Goal: Check status

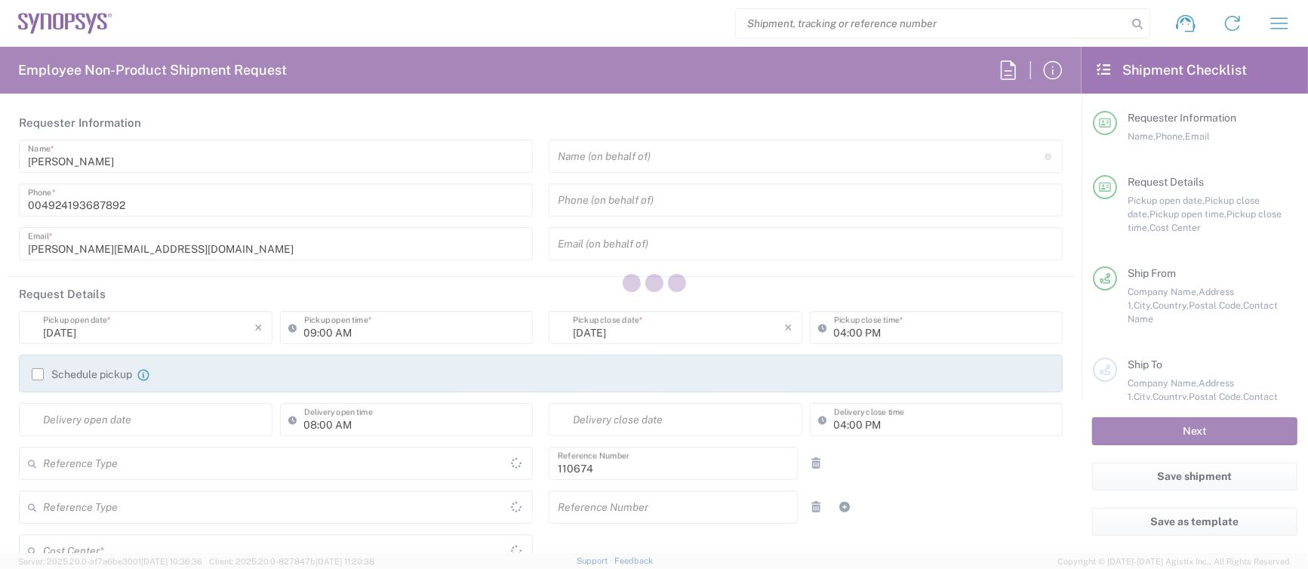
type input "[GEOGRAPHIC_DATA]"
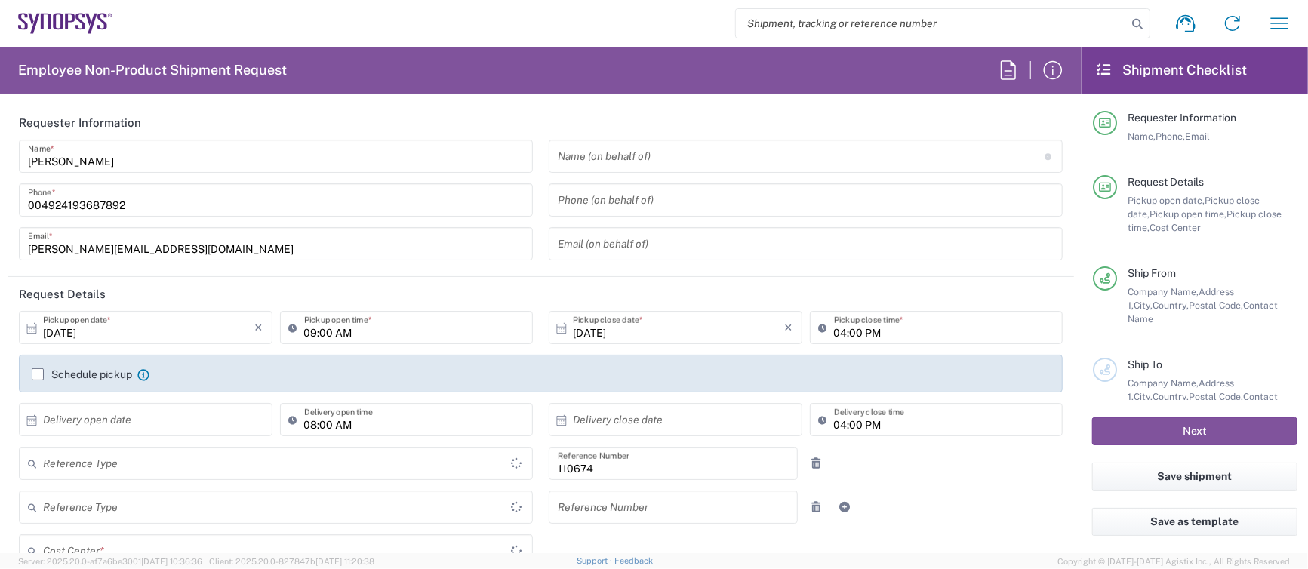
type input "Department"
type input "DE01, CIO, IT, ESS14 110674"
type input "[GEOGRAPHIC_DATA]"
type input "Delivered at Place"
type input "[GEOGRAPHIC_DATA] DE04"
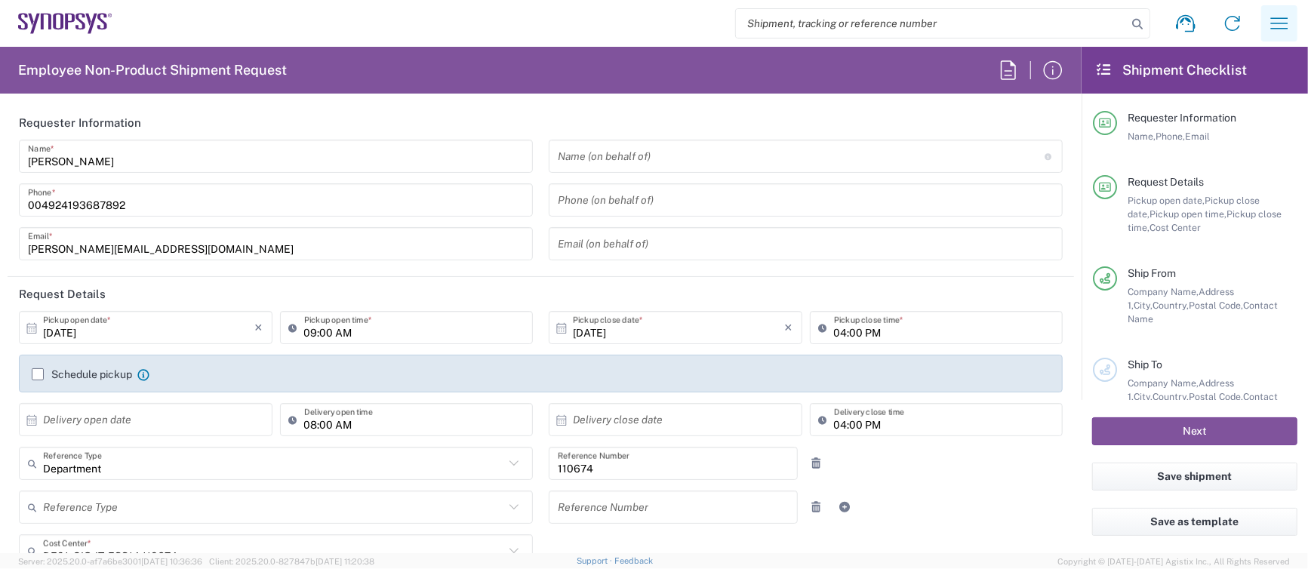
click at [1287, 23] on icon "button" at bounding box center [1279, 22] width 17 height 11
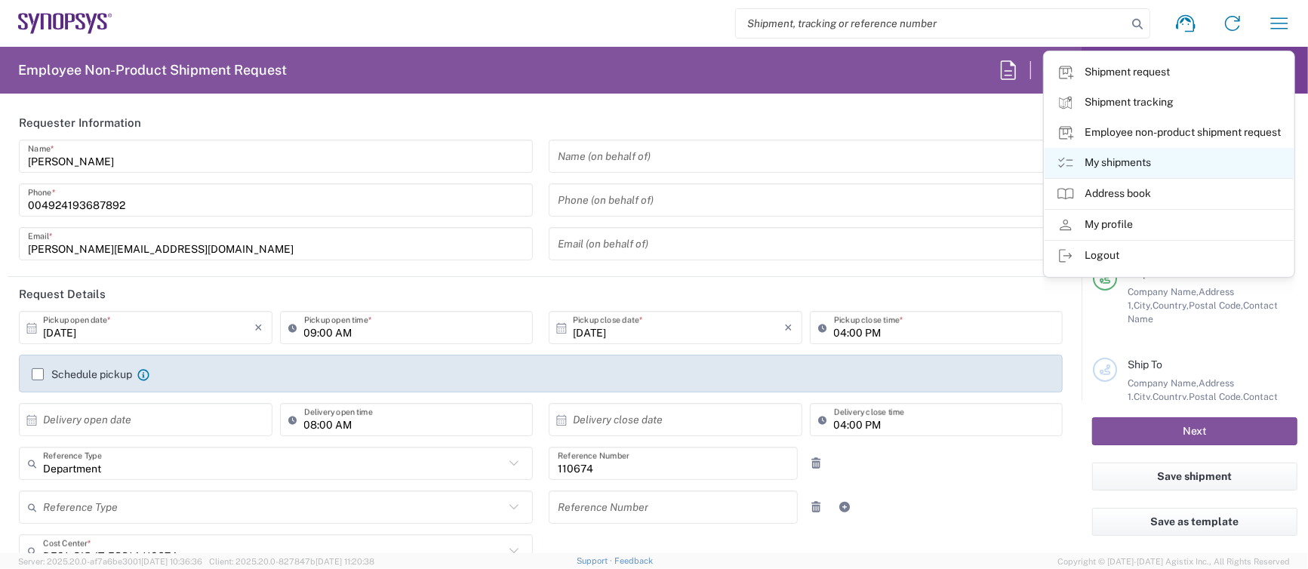
click at [1131, 164] on link "My shipments" at bounding box center [1169, 163] width 249 height 30
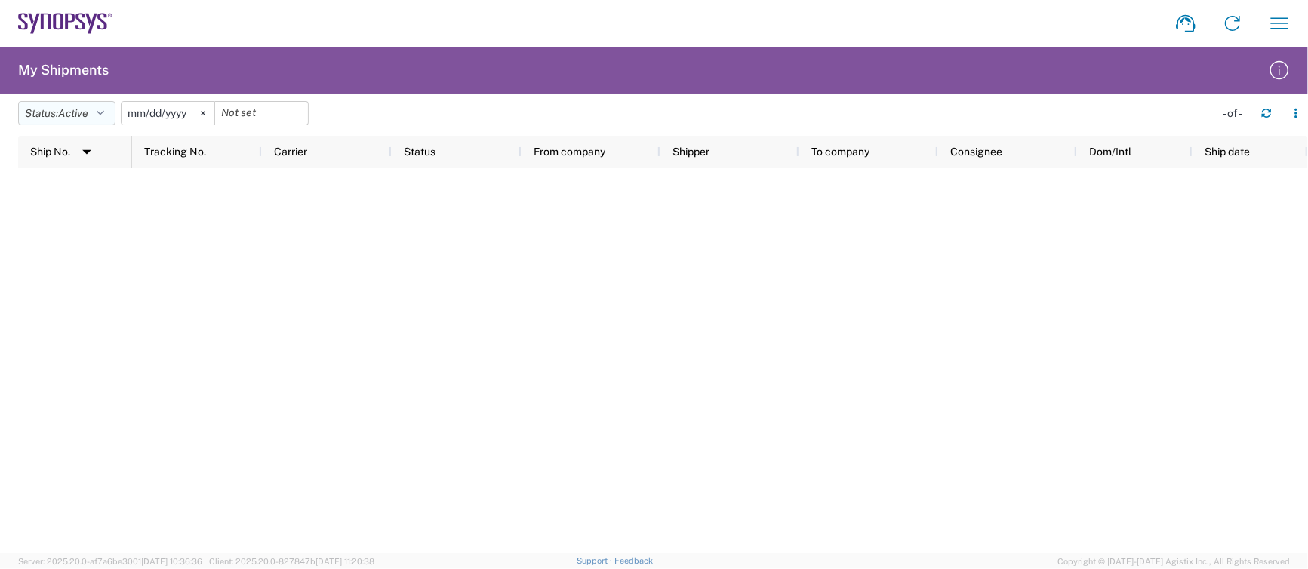
click at [100, 108] on button "Status: Active" at bounding box center [66, 113] width 97 height 24
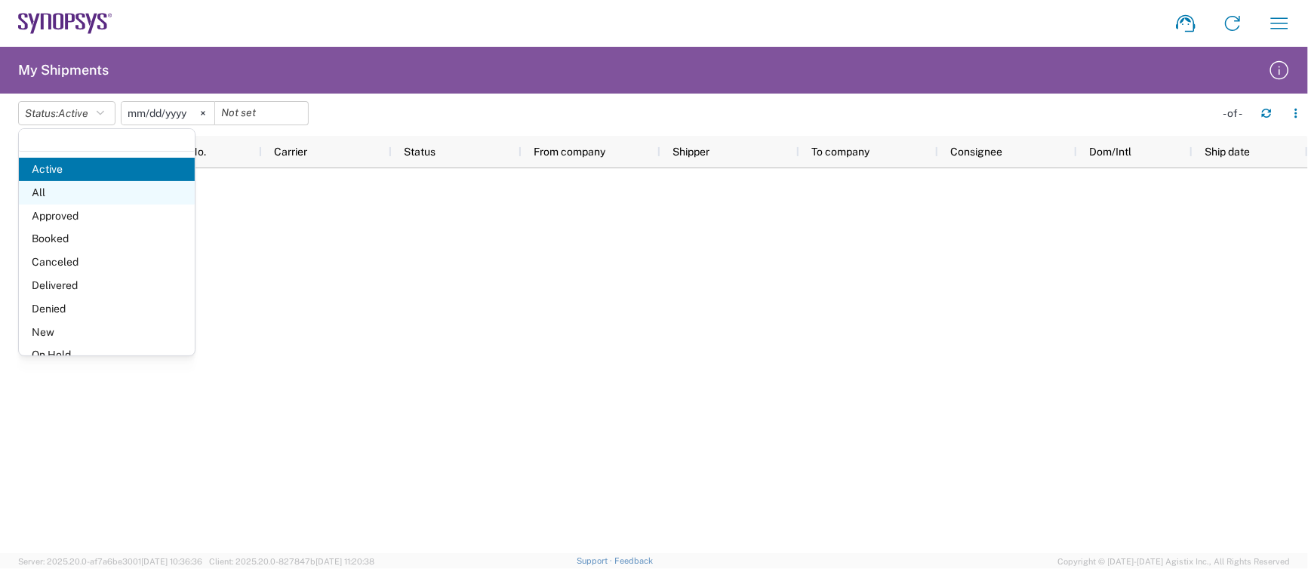
click at [45, 189] on span "All" at bounding box center [107, 192] width 176 height 23
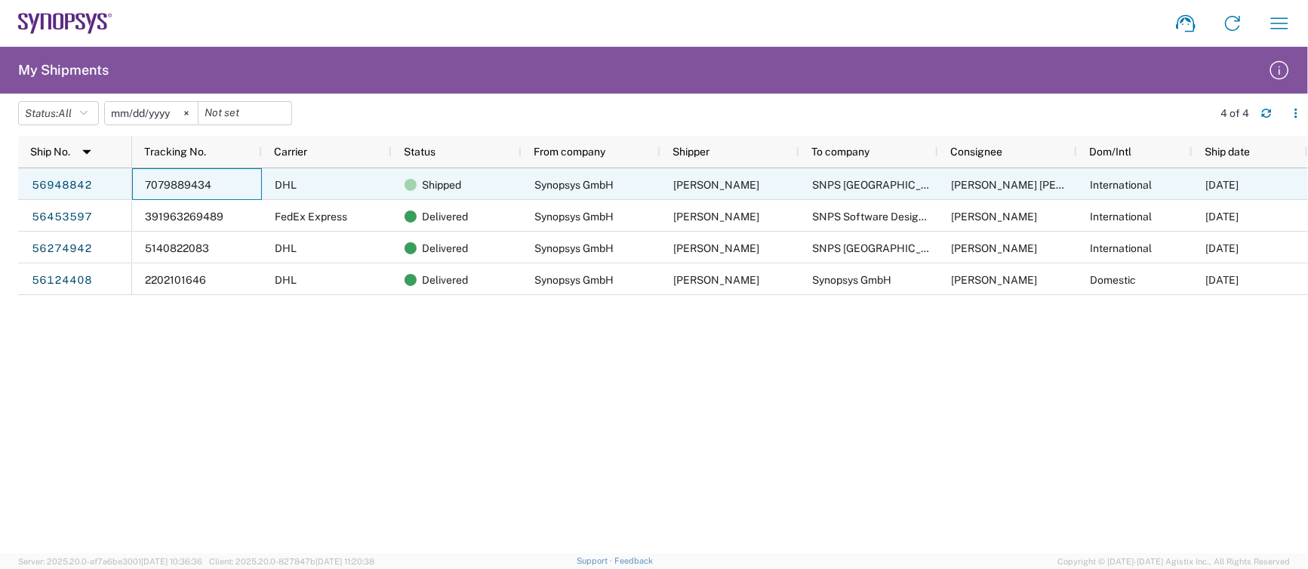
drag, startPoint x: 215, startPoint y: 192, endPoint x: 173, endPoint y: 186, distance: 42.6
click at [173, 186] on div "7079889434" at bounding box center [197, 184] width 130 height 32
click at [63, 183] on link "56948842" at bounding box center [62, 186] width 62 height 24
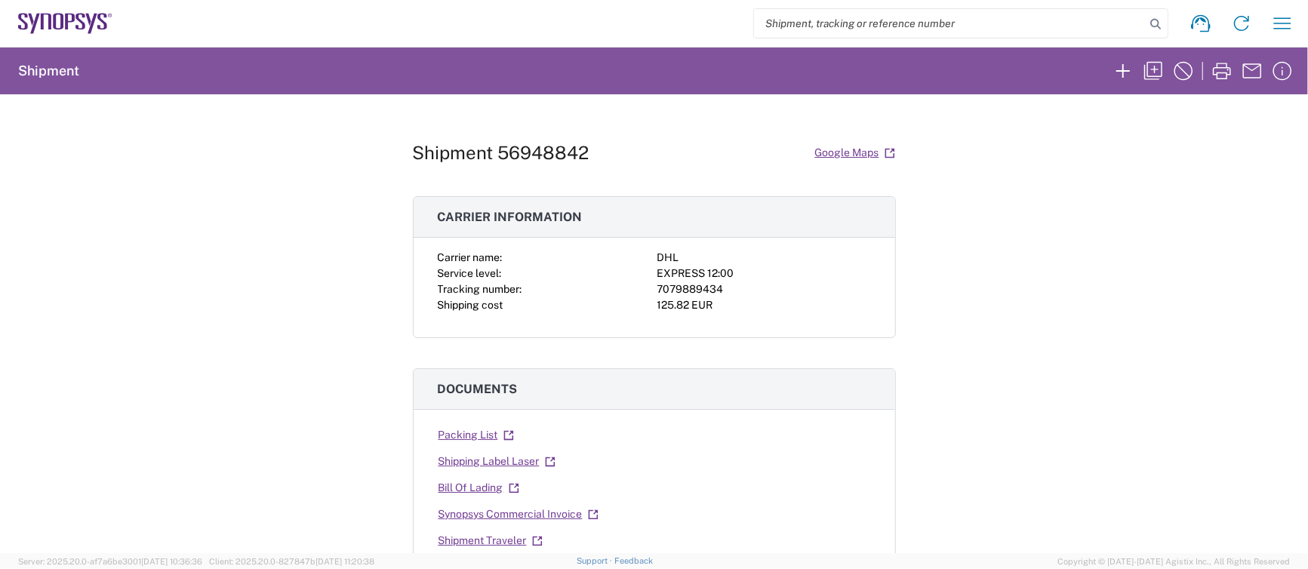
click at [669, 288] on div "7079889434" at bounding box center [764, 290] width 214 height 16
copy div "7079889434"
